Goal: Task Accomplishment & Management: Complete application form

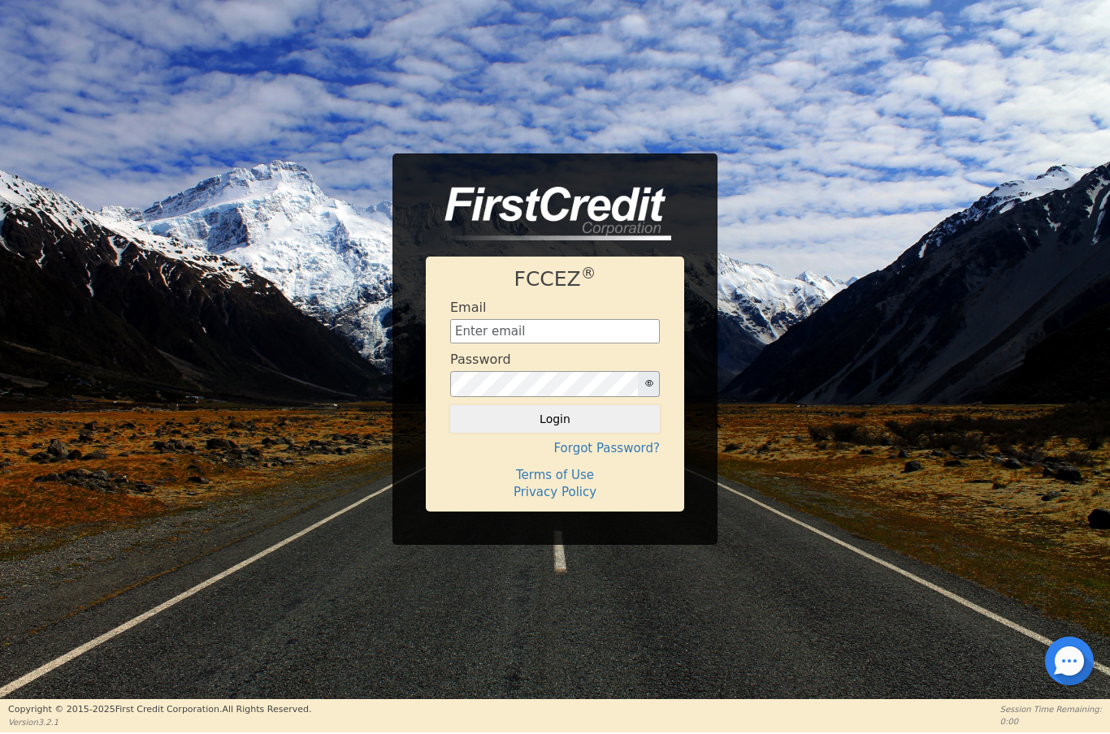
click at [570, 333] on input "text" at bounding box center [555, 331] width 210 height 24
type input "[EMAIL_ADDRESS][DOMAIN_NAME]"
click at [591, 427] on button "Login" at bounding box center [555, 419] width 210 height 28
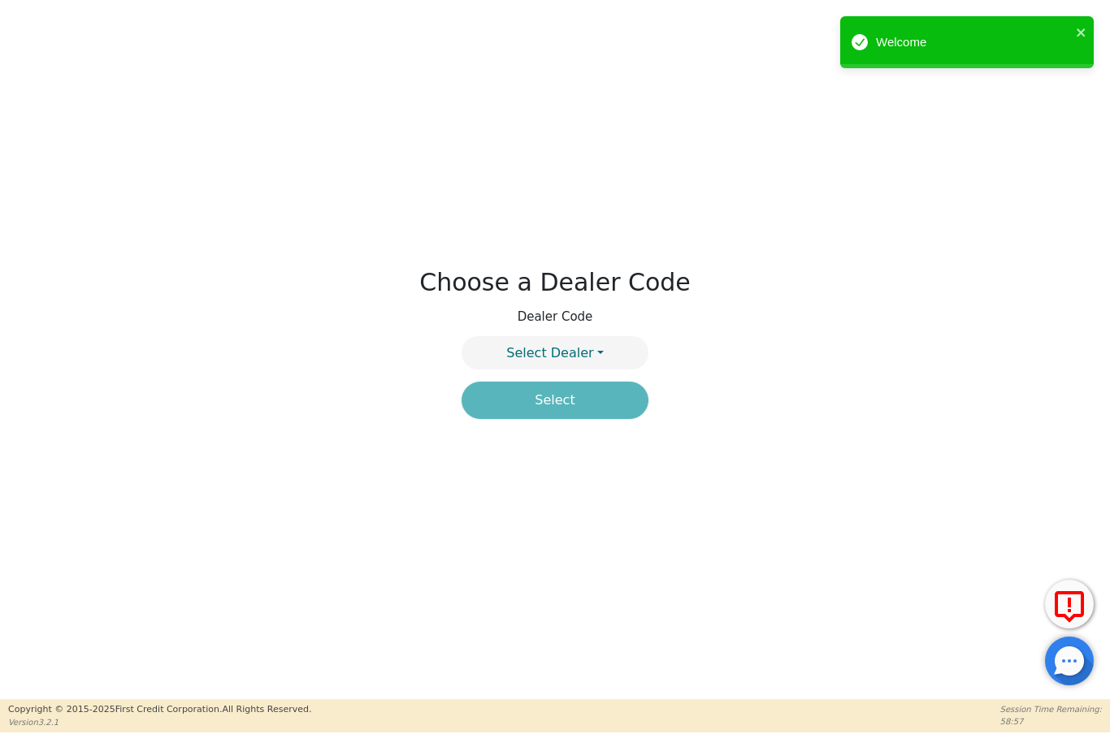
click at [602, 343] on button "Select Dealer" at bounding box center [554, 352] width 187 height 33
click at [591, 396] on link "4394A" at bounding box center [554, 392] width 185 height 22
click at [592, 413] on button "Select" at bounding box center [554, 400] width 187 height 37
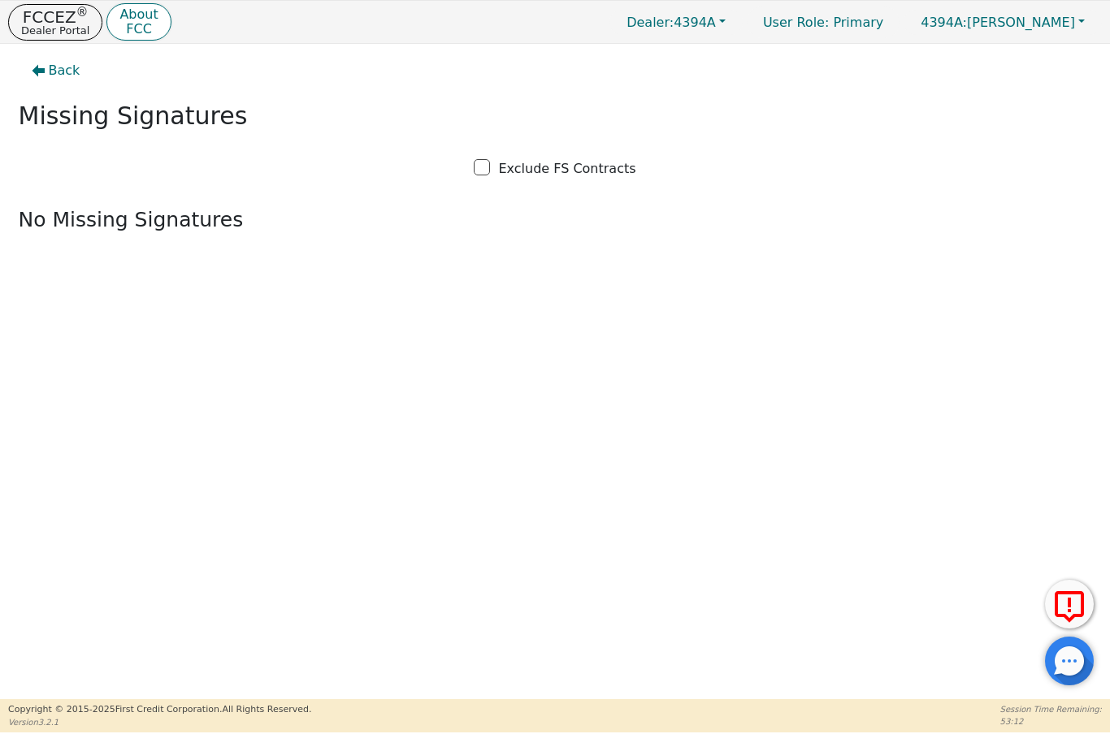
click at [64, 70] on span "Back" at bounding box center [65, 70] width 32 height 19
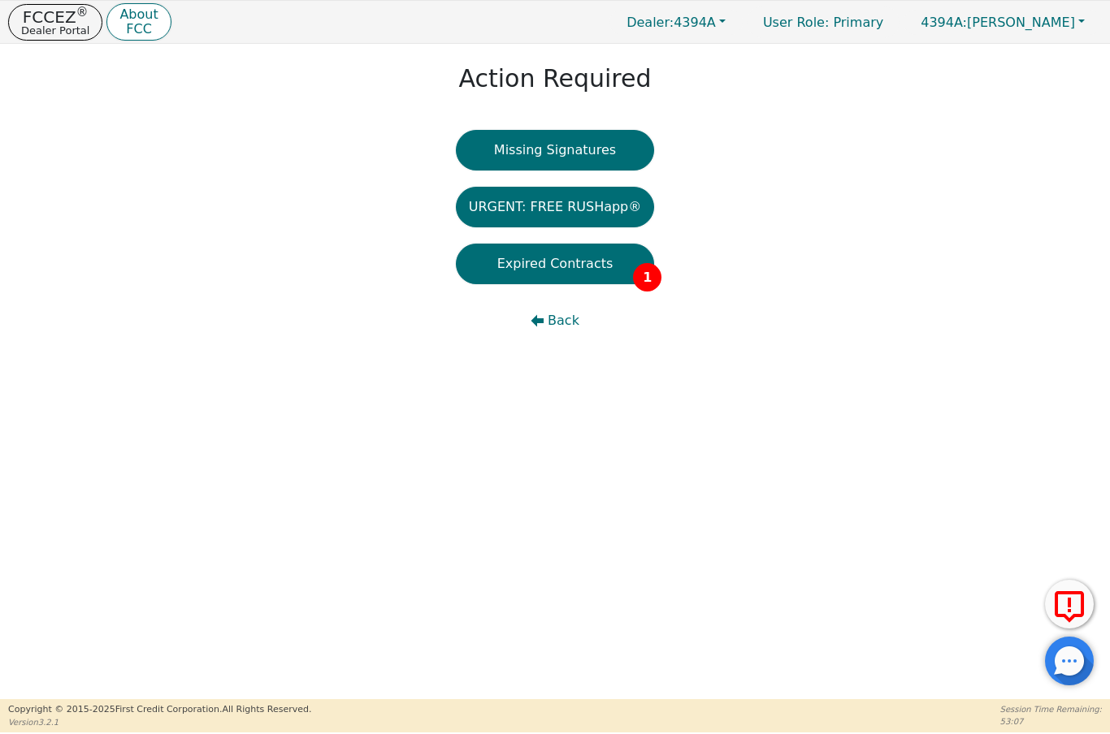
click at [566, 275] on button "Expired Contracts 1" at bounding box center [555, 264] width 199 height 41
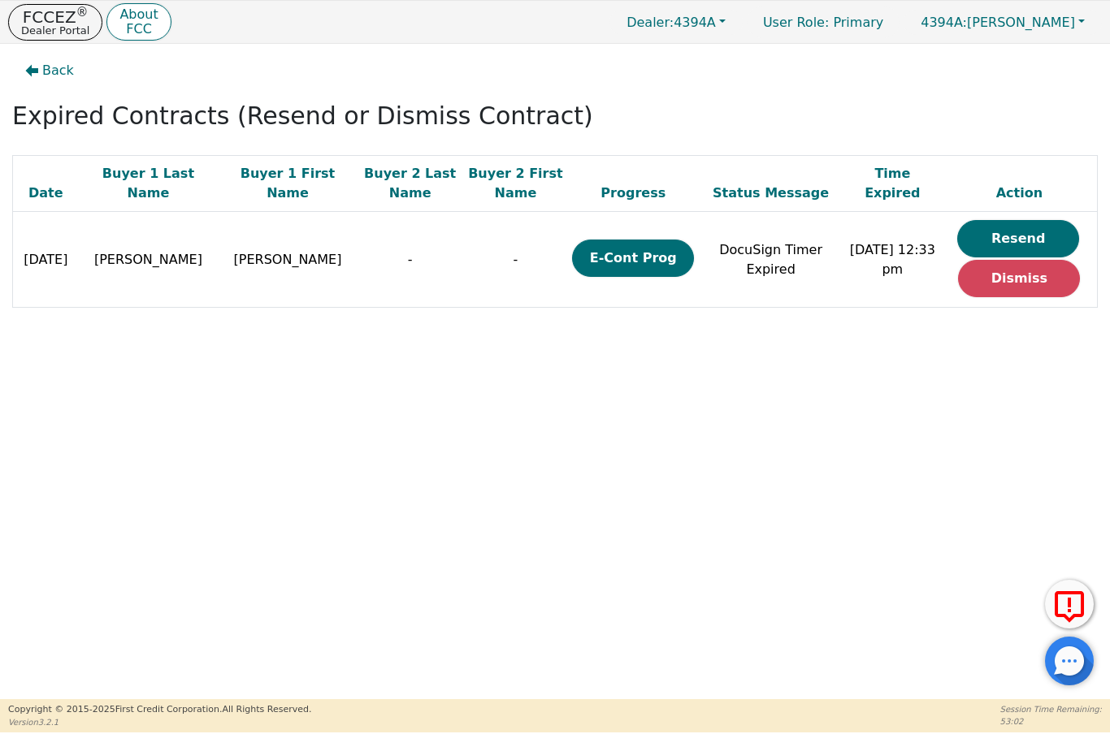
click at [1030, 241] on button "Resend" at bounding box center [1018, 238] width 122 height 37
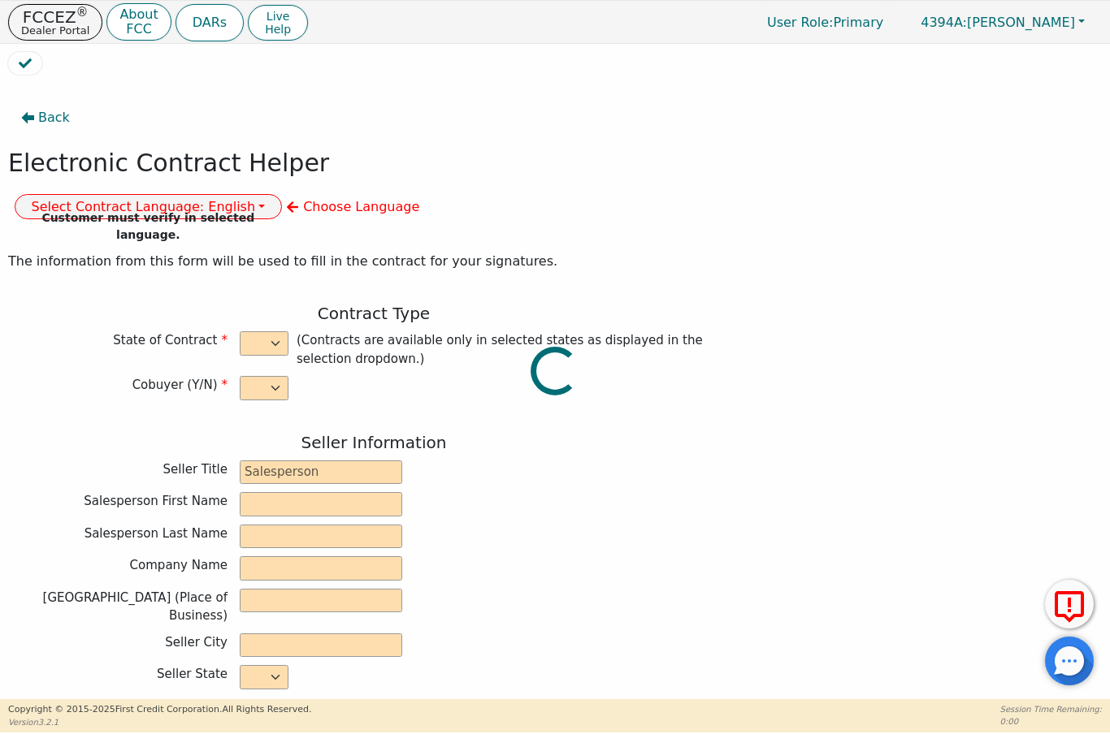
select select "n"
type input "President"
type input "ALDONY"
type input "MARTINEAU"
type input "ALLSELL DBA EAU PURE WATER"
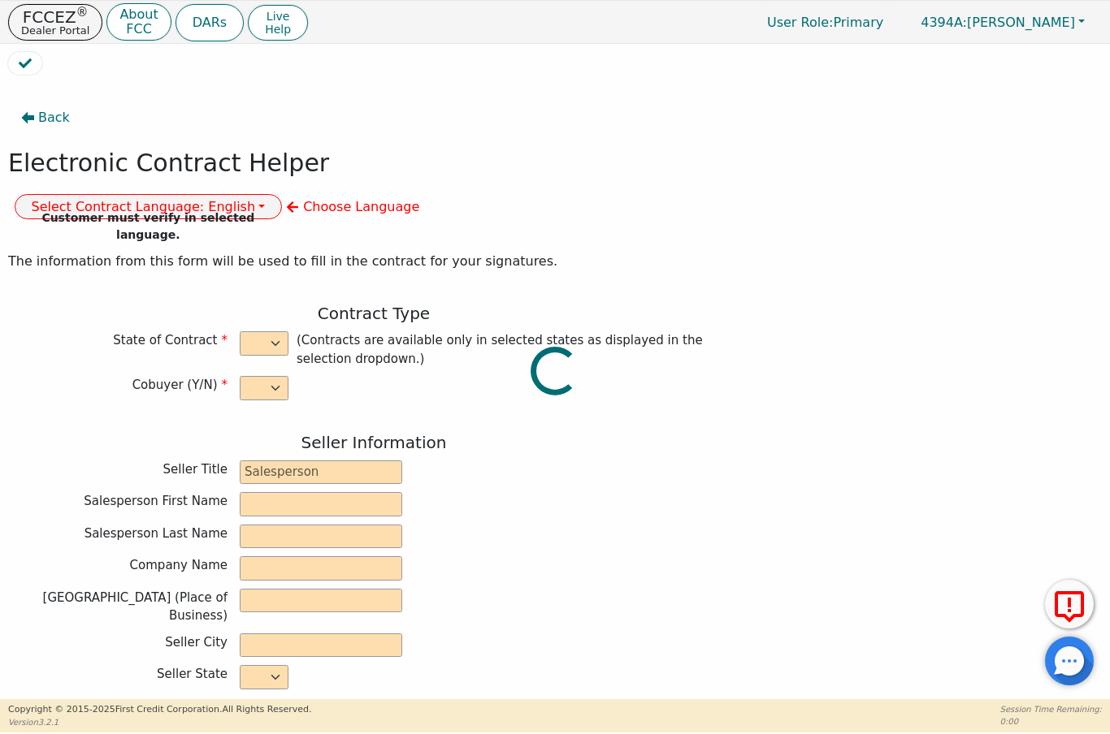
type input "10561 FENWAY PLACE"
type input "BOCA RATON"
select select "FL"
type input "33498"
type input "Water Treatment"
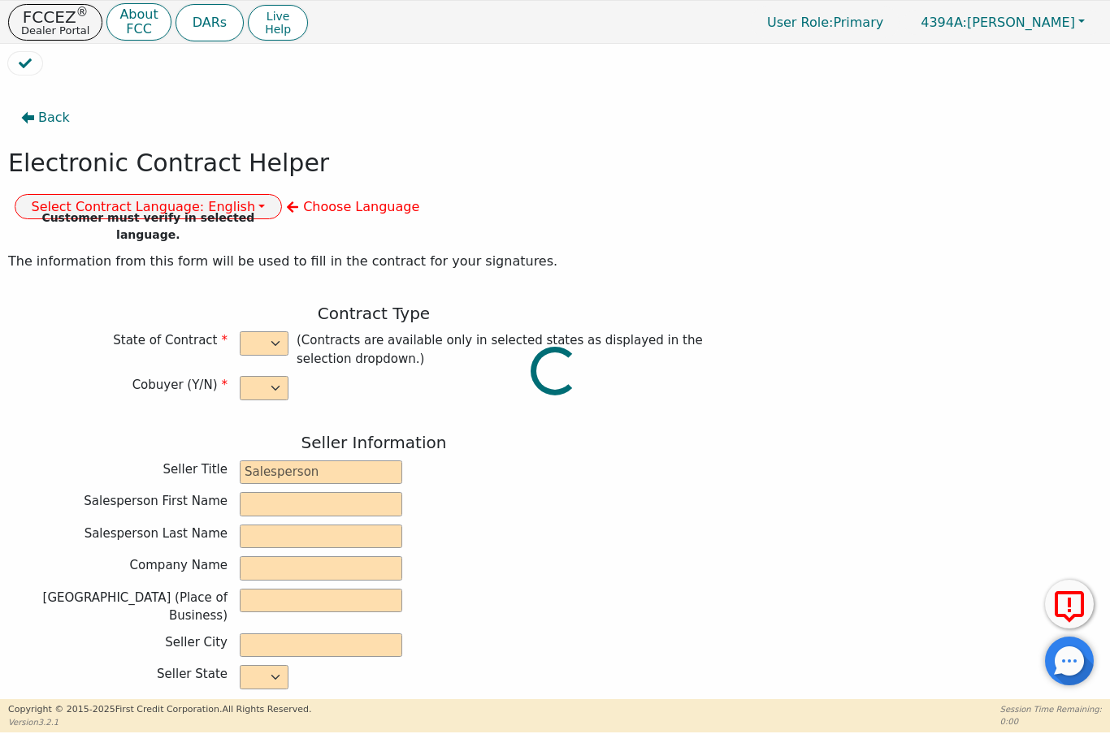
type input "Whole House Gen"
type input "342"
type input "[PERSON_NAME]"
type input "toriepaige22@icloud.com"
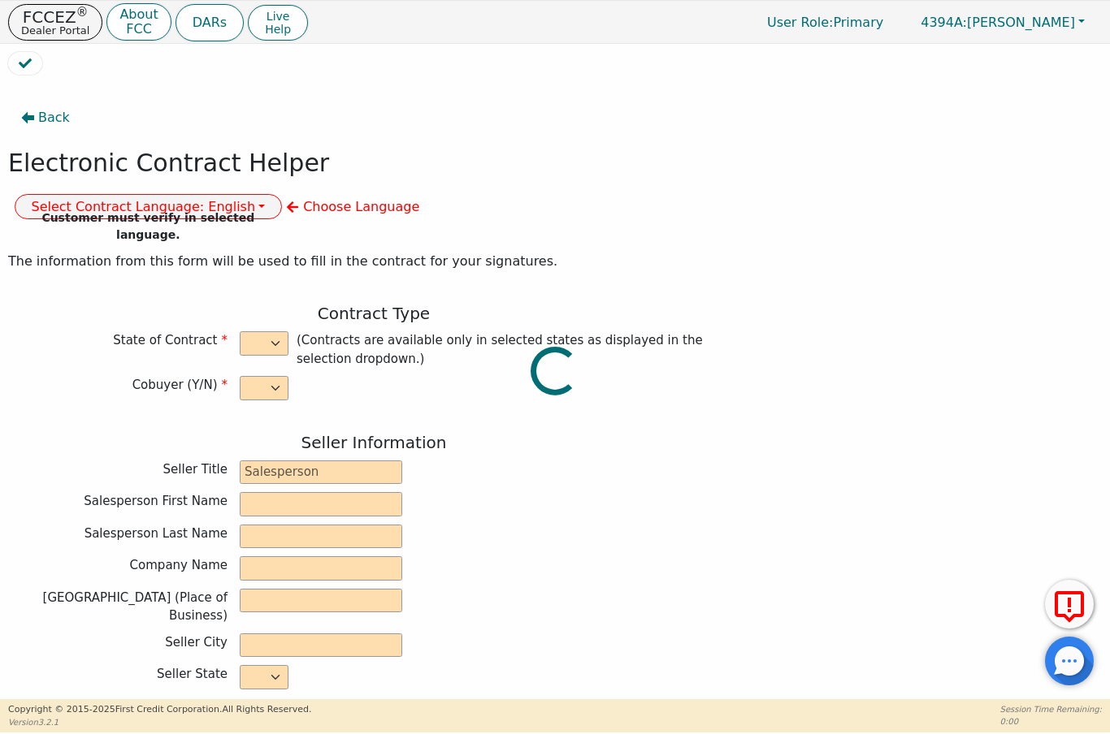
type input "toriepaige22@icloud.com"
type input "1086 Eureka Ave"
type input "Port Saint Lucie"
type input "Saint Lucie"
select select "FL"
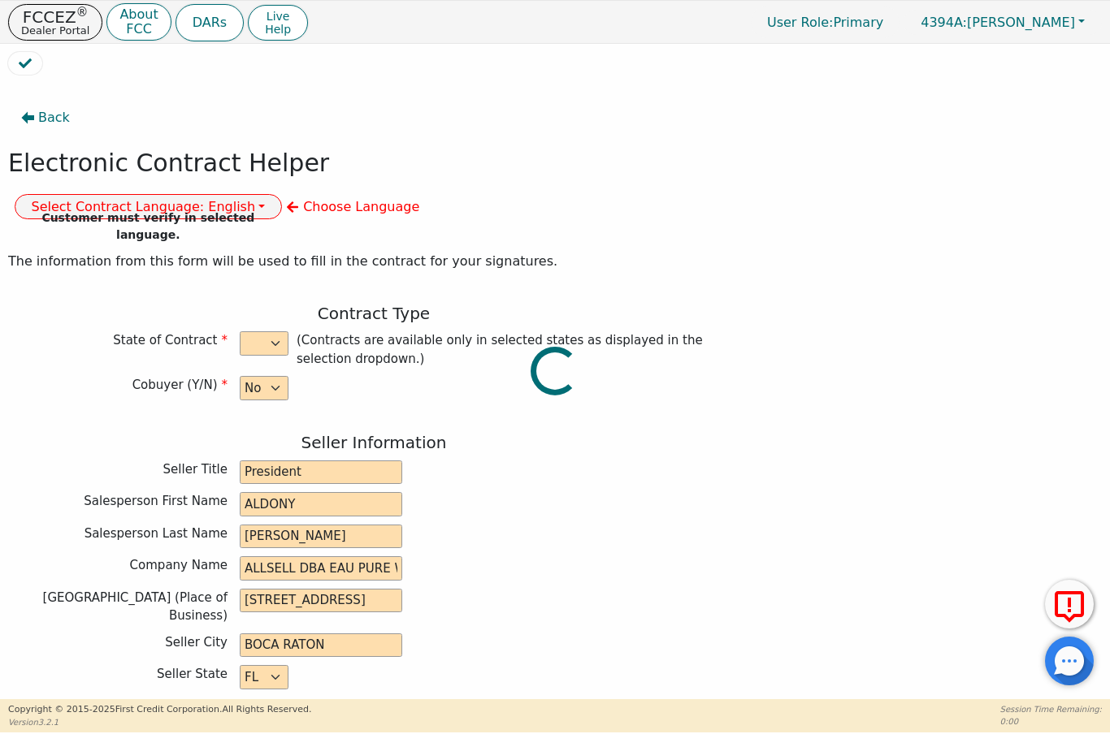
type input "34953"
type input "2025-08-15"
type input "17.90"
type input "2025-09-01"
type input "60"
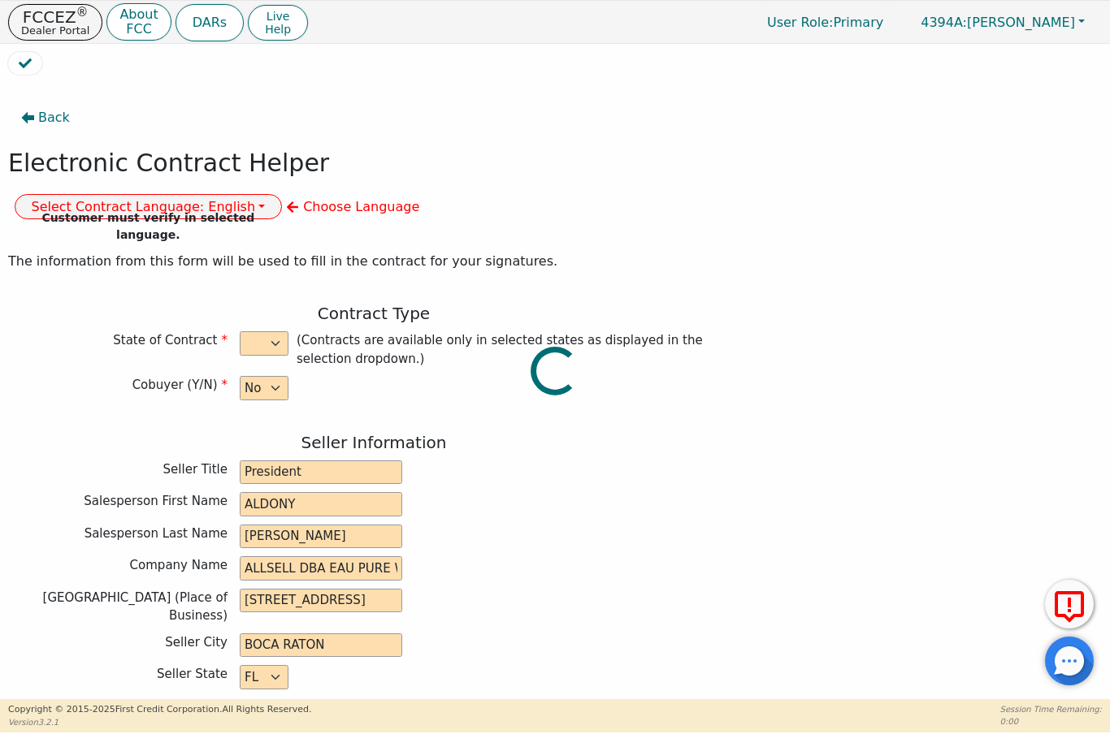
type input "0"
type input "6080181169680"
type input "7000.00"
type input "0.00"
checkbox input "true"
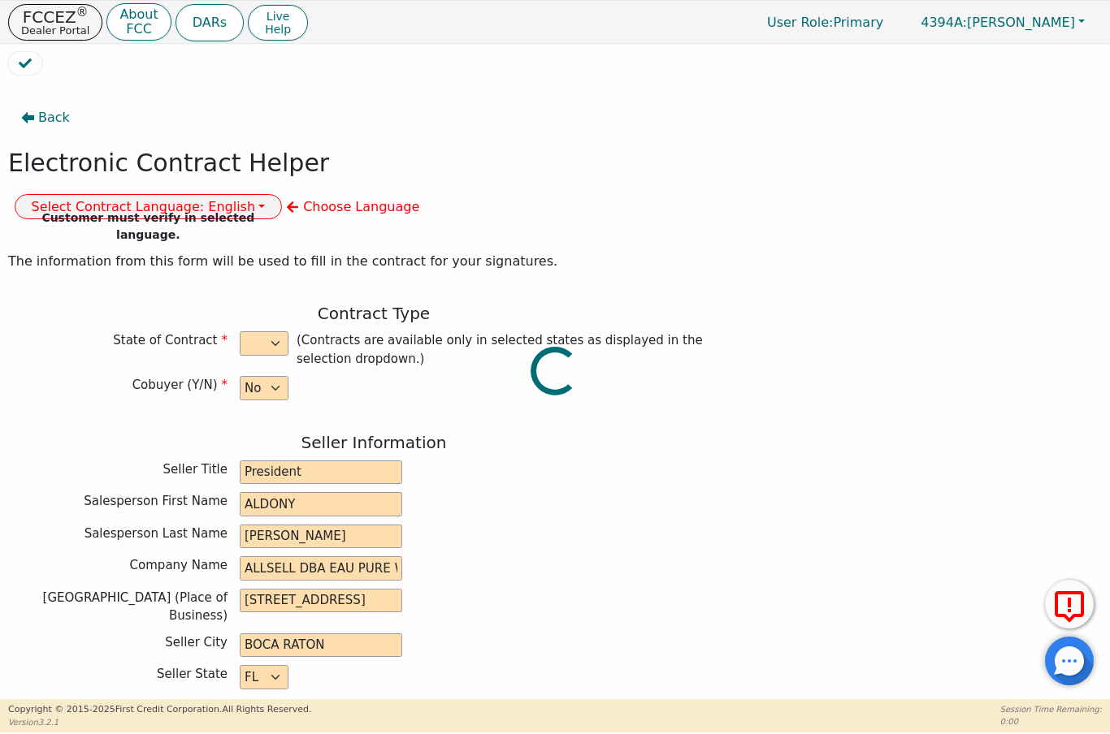
type input "0.00"
checkbox input "true"
type input "0.00"
type input "24.50"
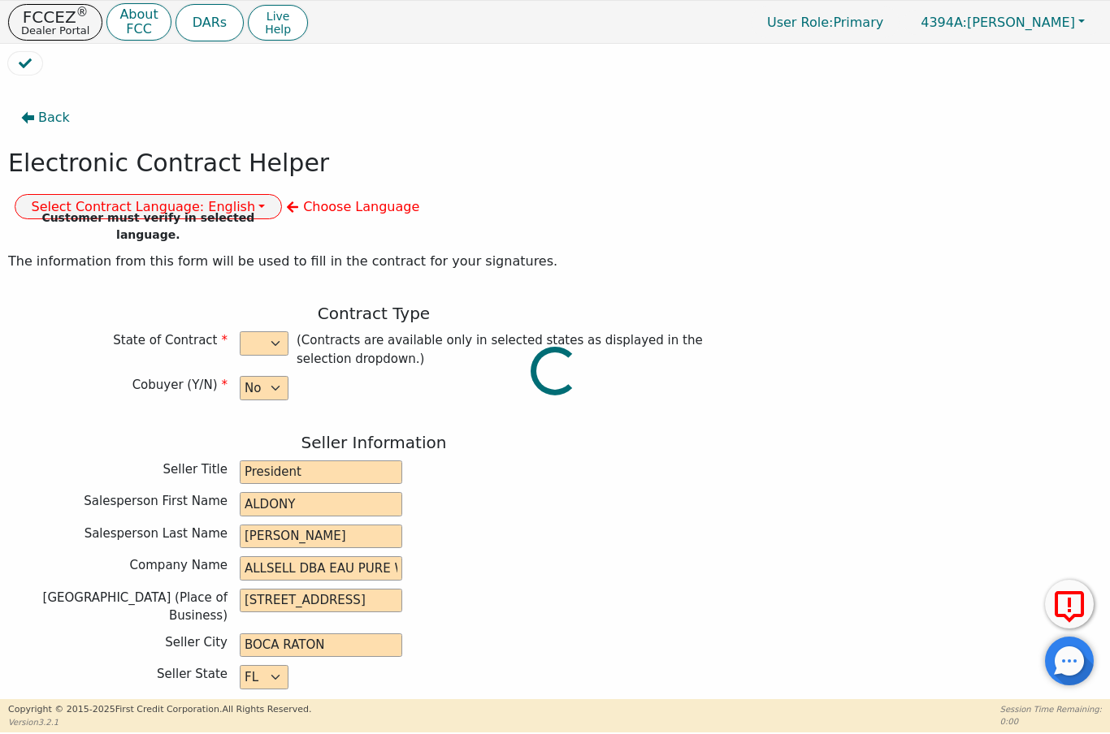
type input "7024.50"
type input "10620.00"
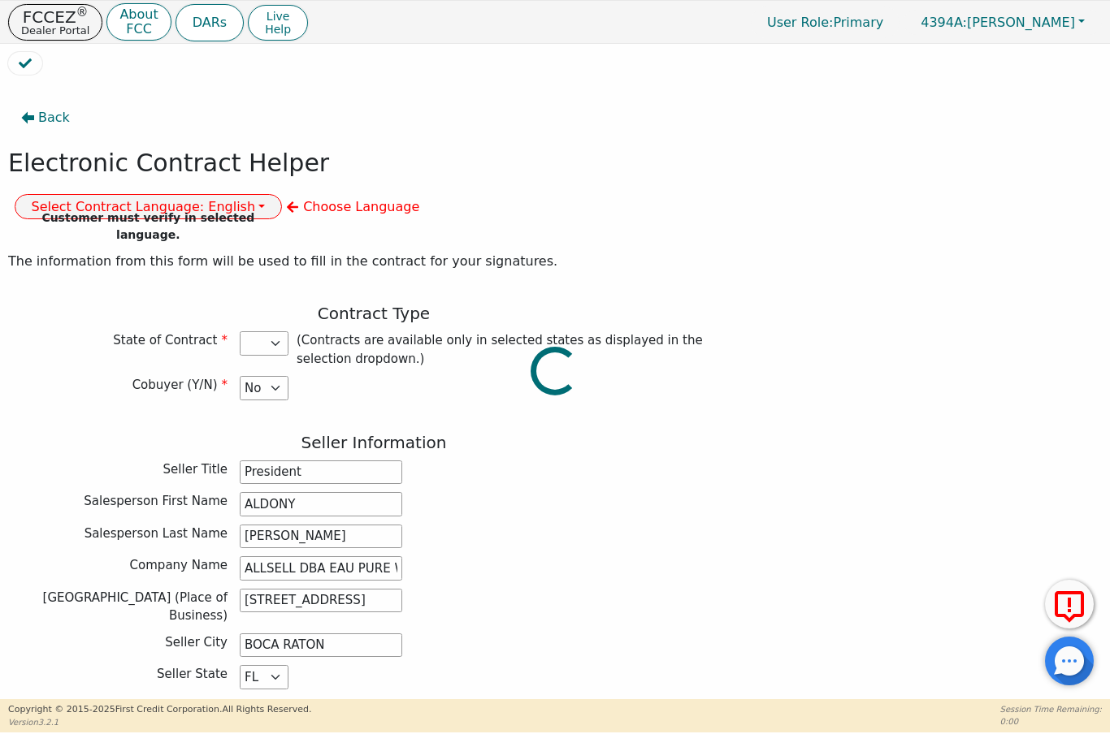
select select "FL"
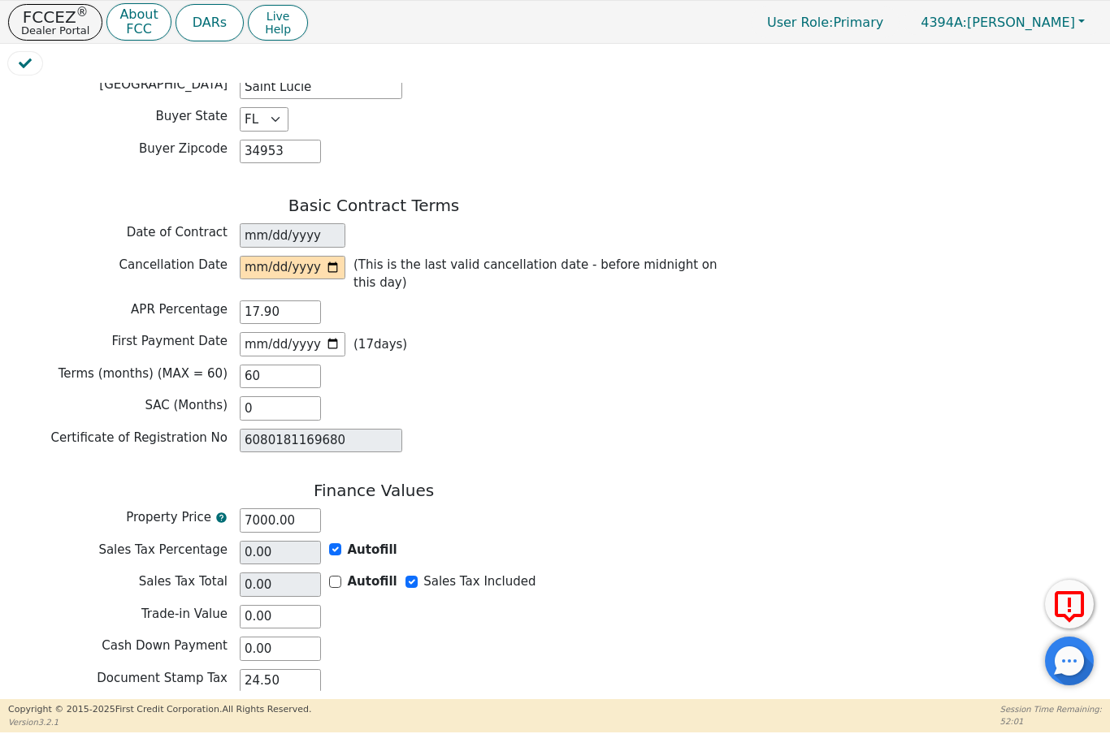
scroll to position [1045, 0]
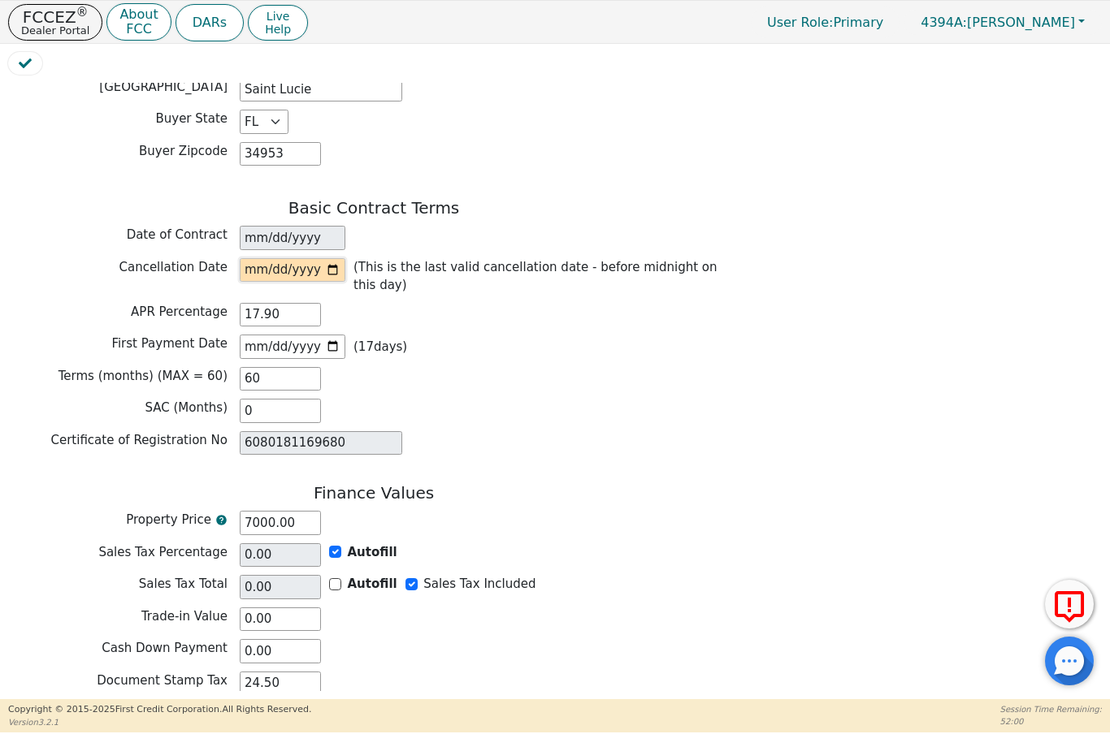
click at [270, 258] on input "date" at bounding box center [293, 270] width 106 height 24
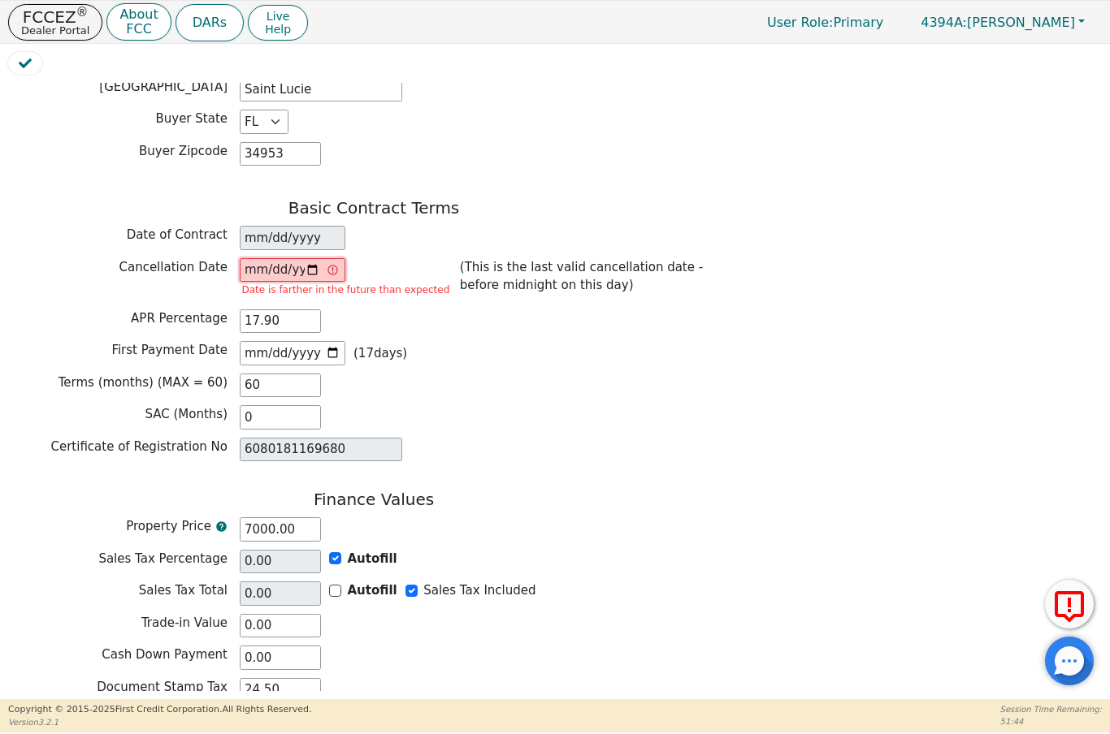
click at [289, 258] on input "2025-09-15" at bounding box center [293, 270] width 106 height 24
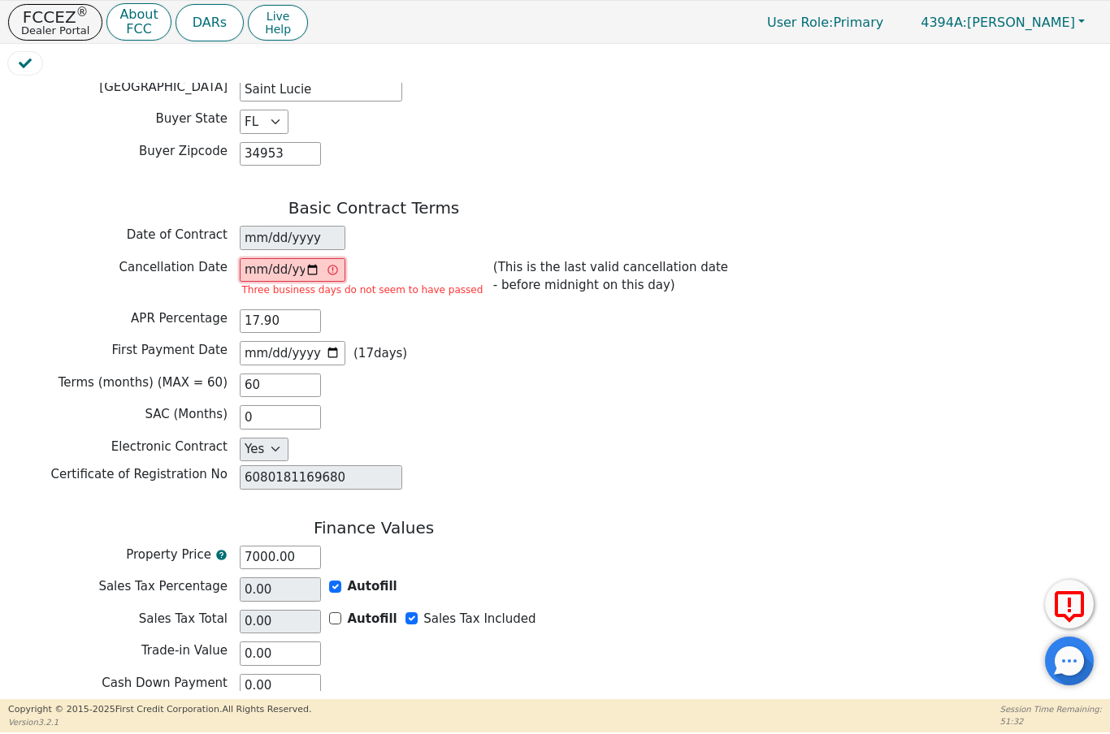
type input "2025-08-19"
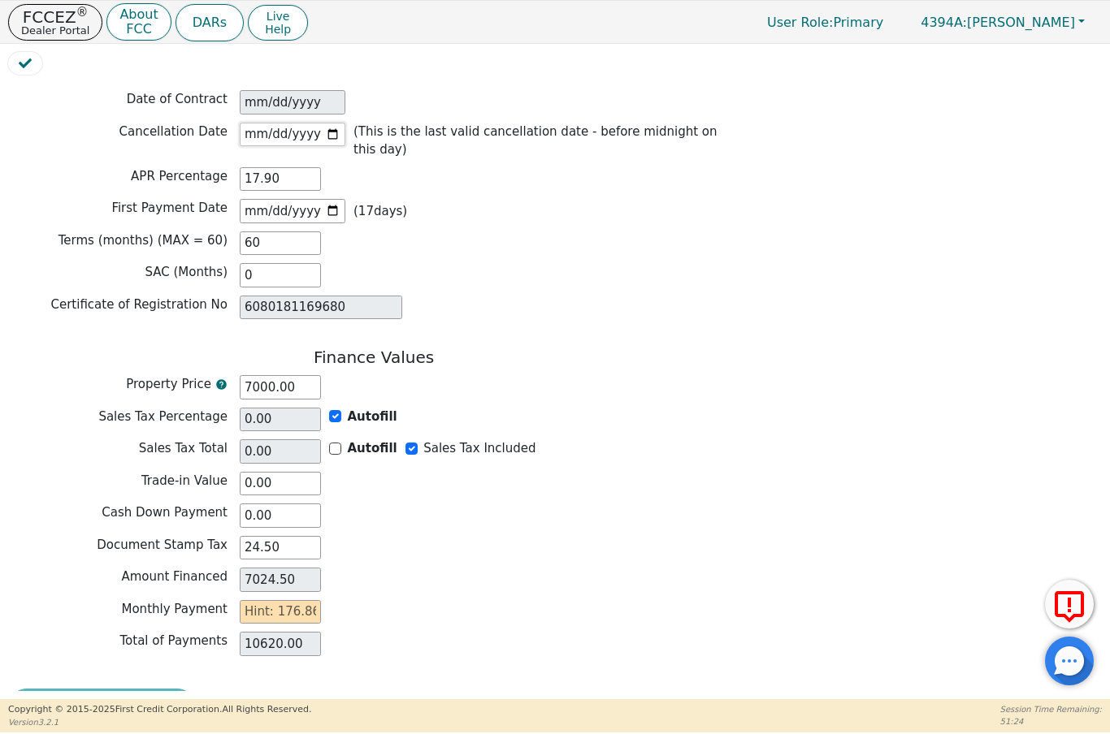
scroll to position [1179, 0]
click at [266, 602] on input "text" at bounding box center [280, 614] width 81 height 24
type input "1"
type input "60.00"
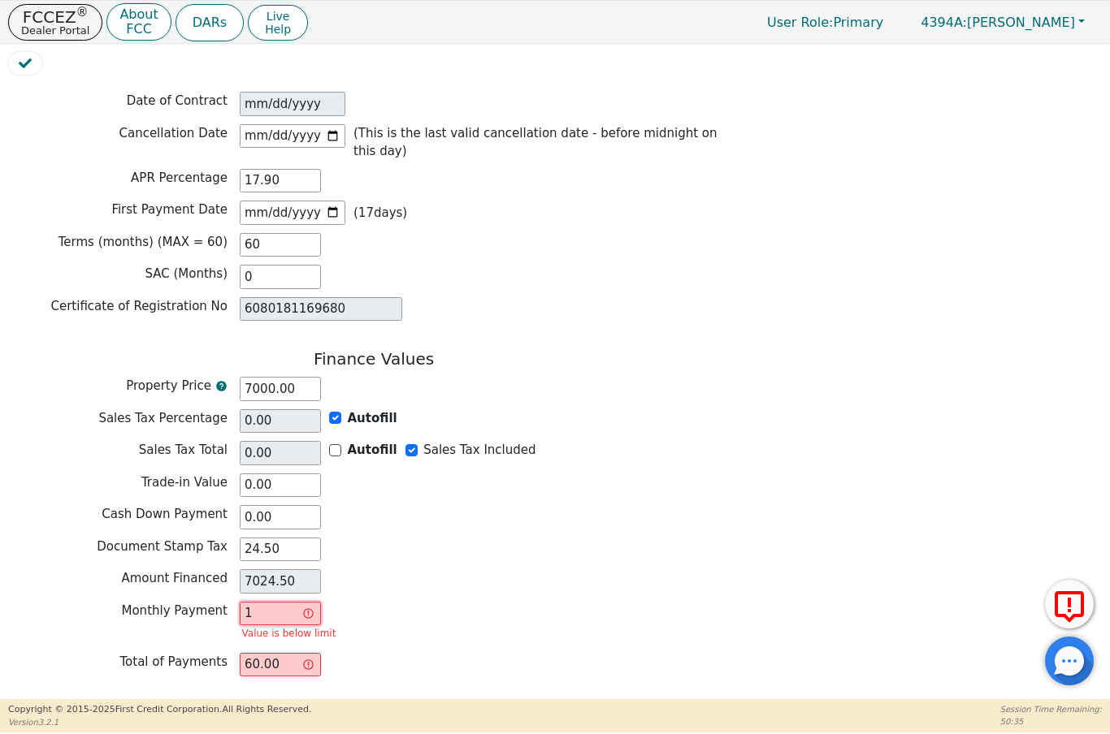
type input "17"
type input "1020.00"
type input "176"
type input "10560.00"
type input "17"
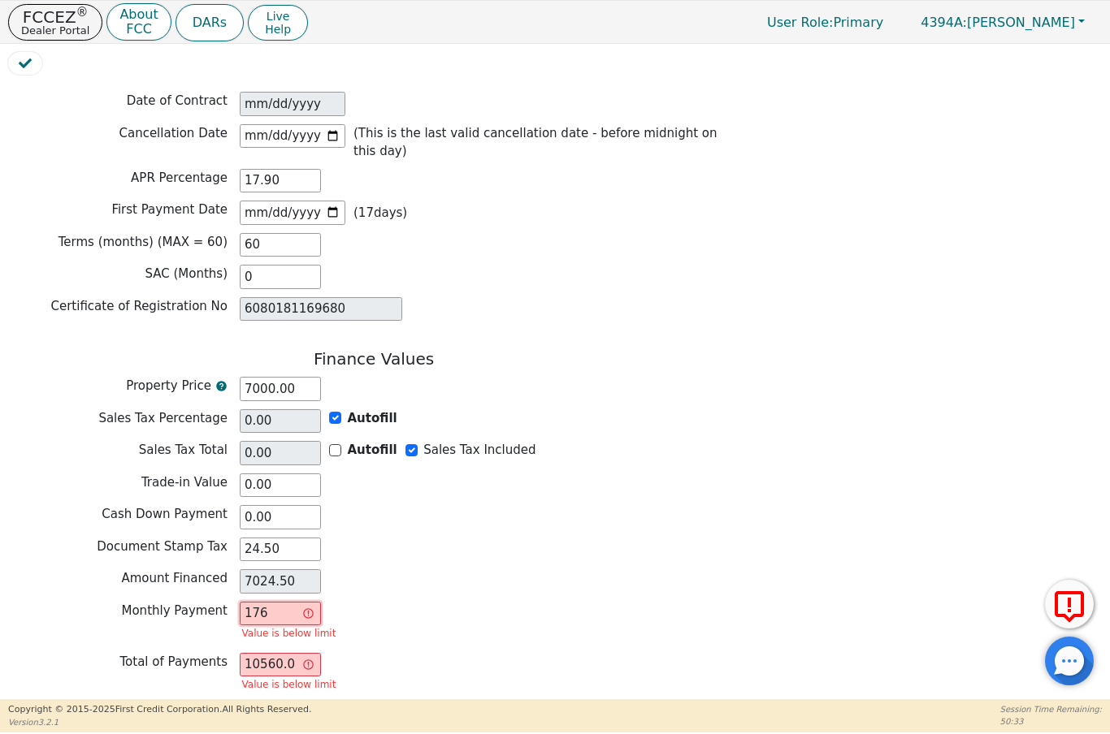
type input "1020.00"
type input "177"
type input "10620.00"
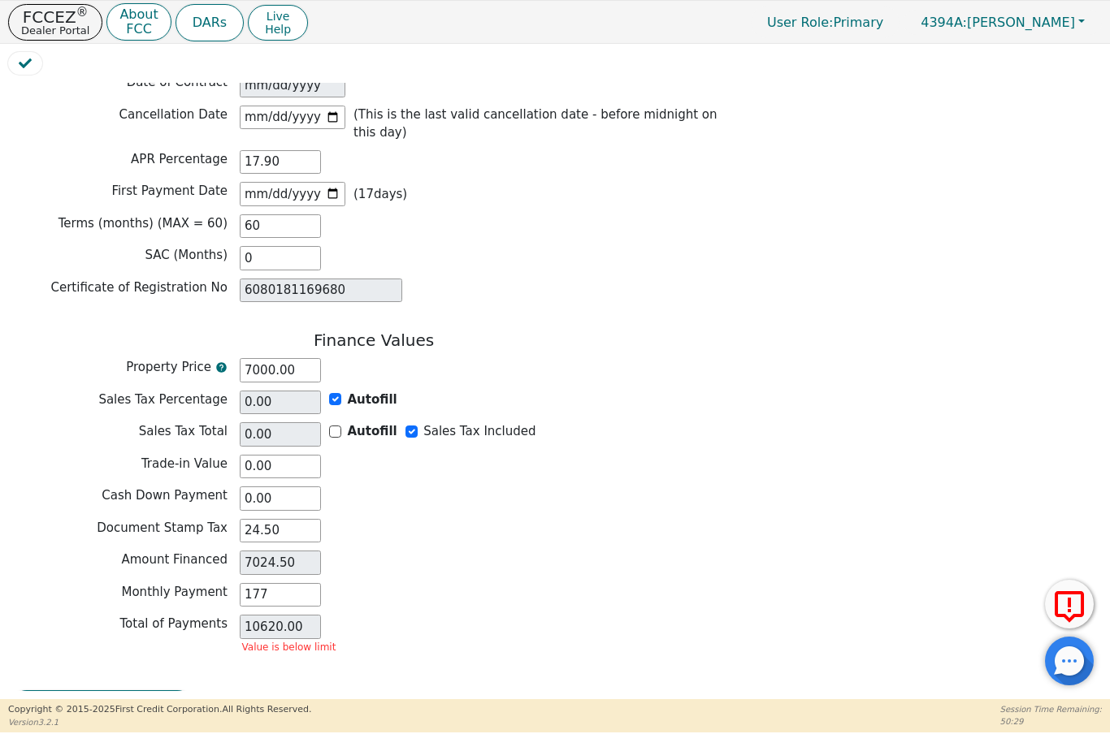
click at [266, 578] on div "Finance Values Property Price 7000.00 Sales Tax Percentage 0.00 Autofill Sales …" at bounding box center [373, 499] width 731 height 336
type input "177.00"
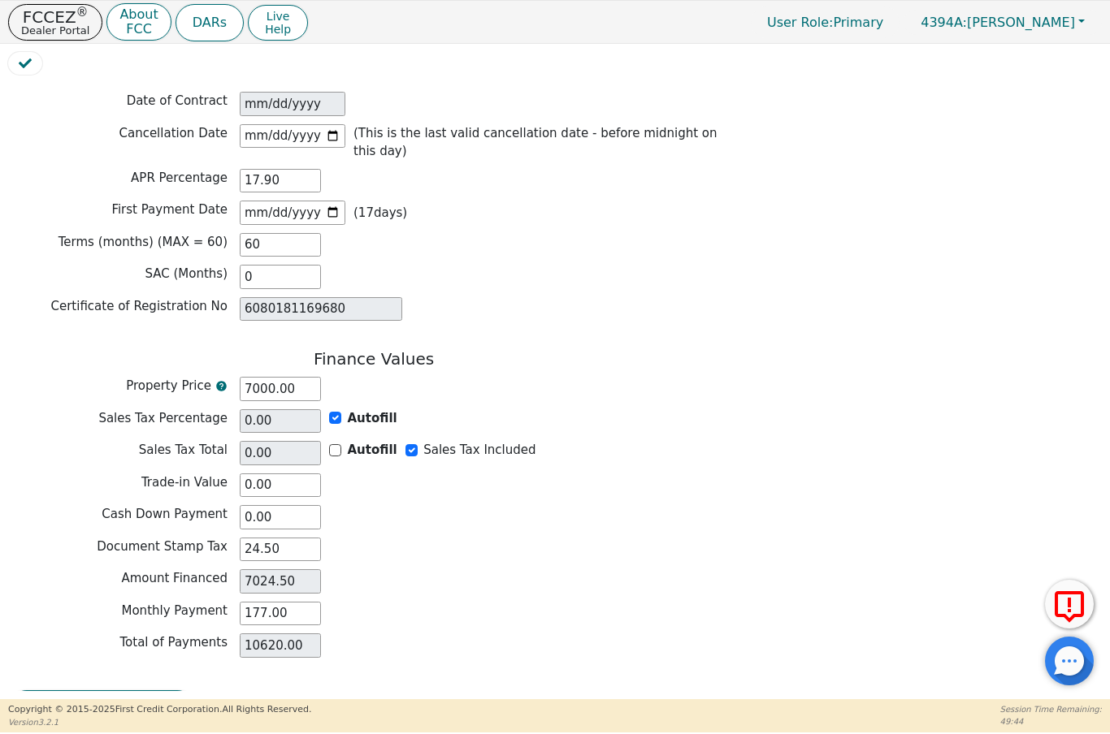
click at [100, 691] on button "Review & Begin Contract" at bounding box center [102, 709] width 188 height 37
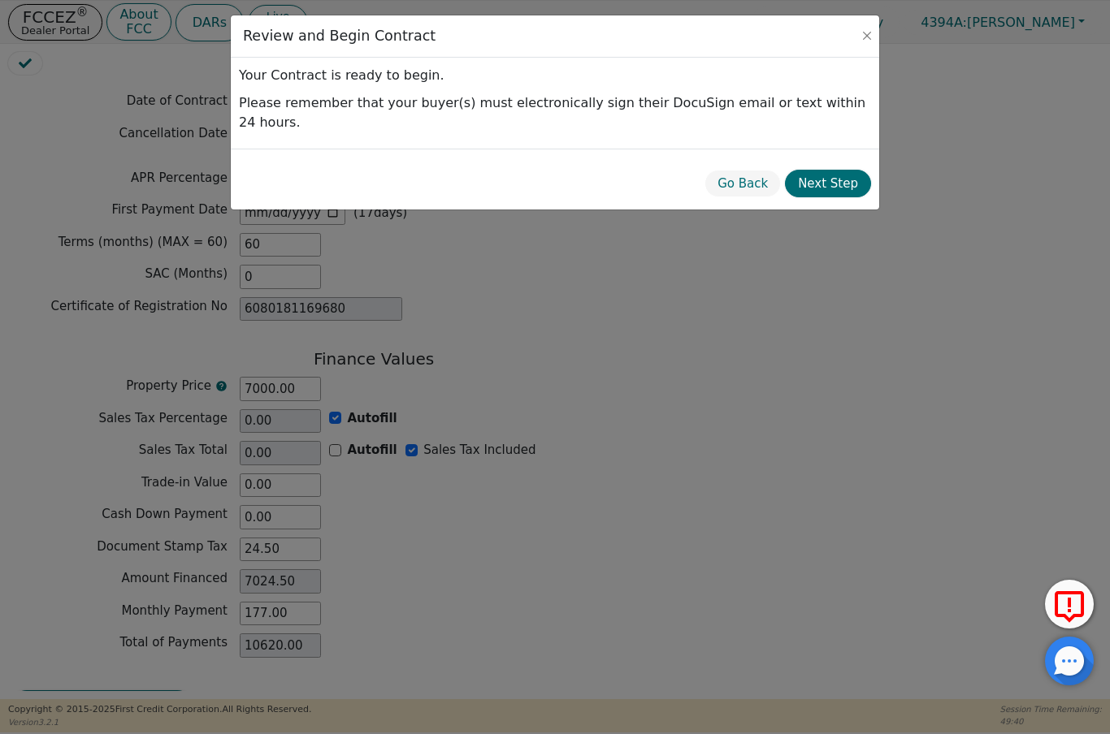
click at [853, 170] on button "Next Step" at bounding box center [828, 184] width 86 height 28
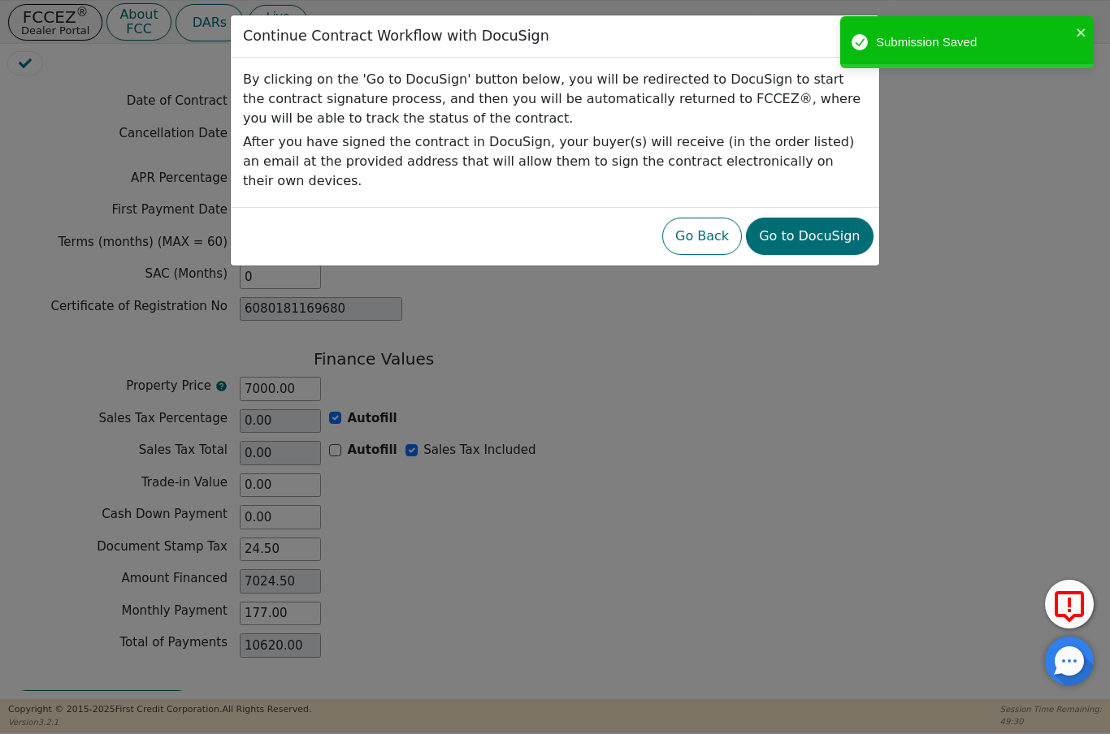
click at [816, 218] on button "Go to DocuSign" at bounding box center [809, 236] width 127 height 37
